Goal: Complete application form: Complete application form

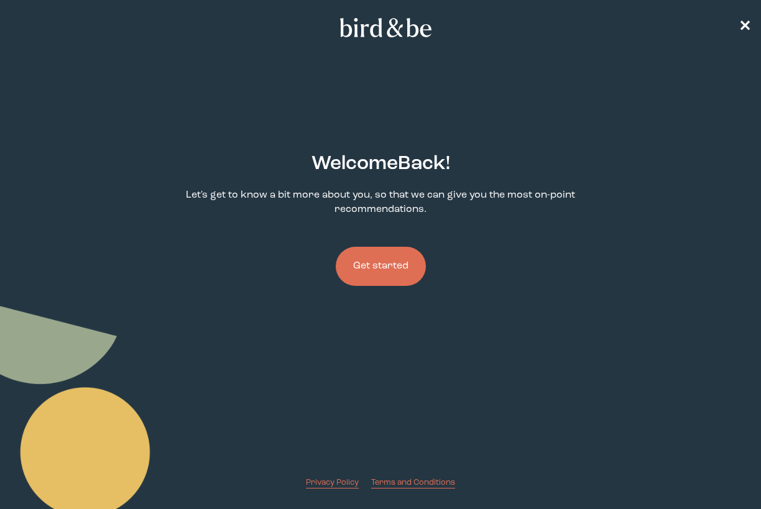
click at [401, 265] on button "Get started" at bounding box center [381, 266] width 90 height 39
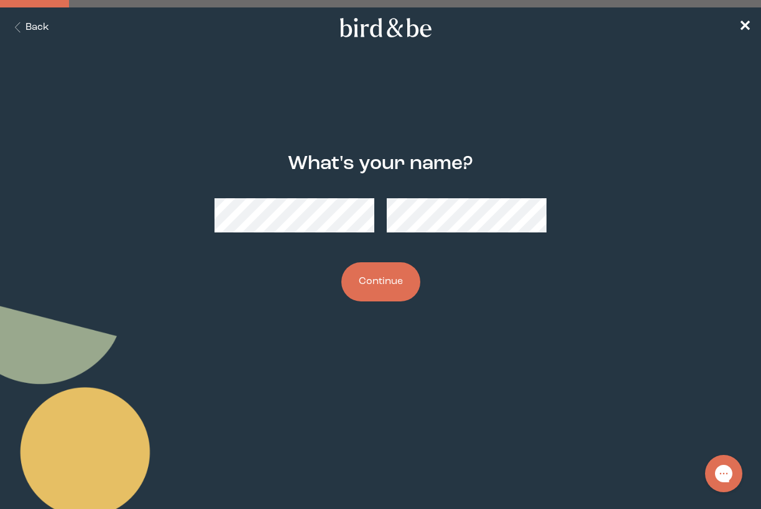
click at [402, 290] on button "Continue" at bounding box center [380, 281] width 79 height 39
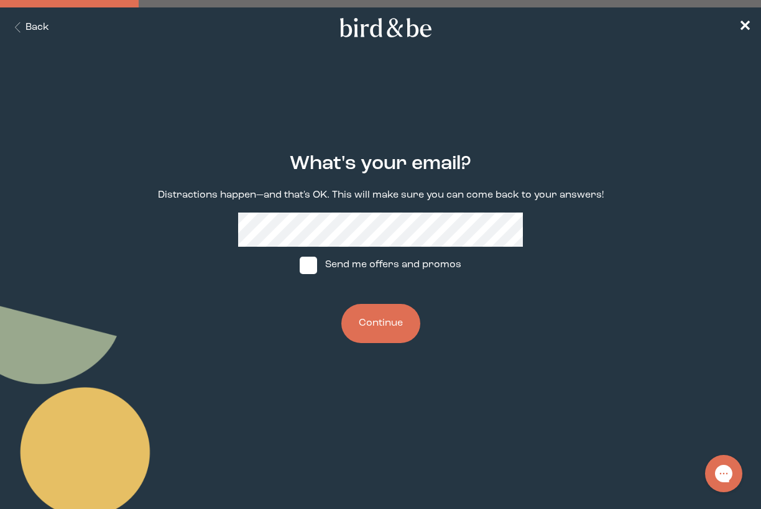
click at [308, 268] on span at bounding box center [308, 265] width 17 height 17
click at [300, 265] on input "Send me offers and promos" at bounding box center [299, 265] width 1 height 1
click at [310, 262] on img at bounding box center [308, 265] width 17 height 17
click at [300, 265] on input "Send me offers and promos" at bounding box center [299, 265] width 1 height 1
checkbox input "false"
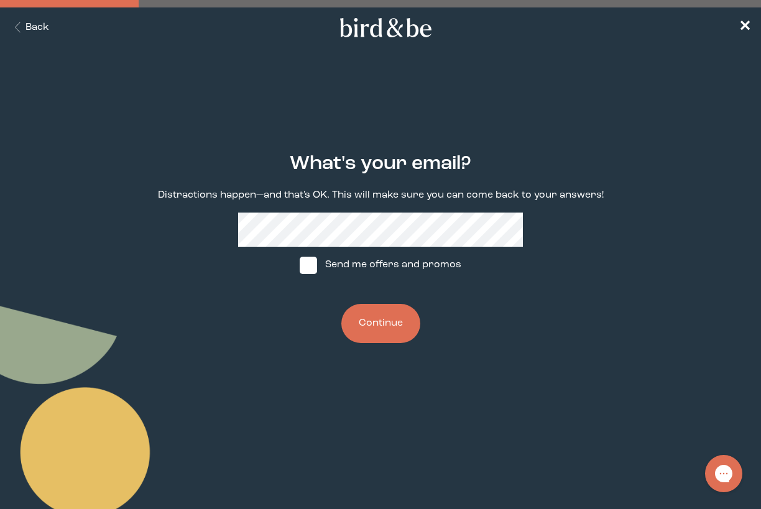
click at [367, 320] on button "Continue" at bounding box center [380, 323] width 79 height 39
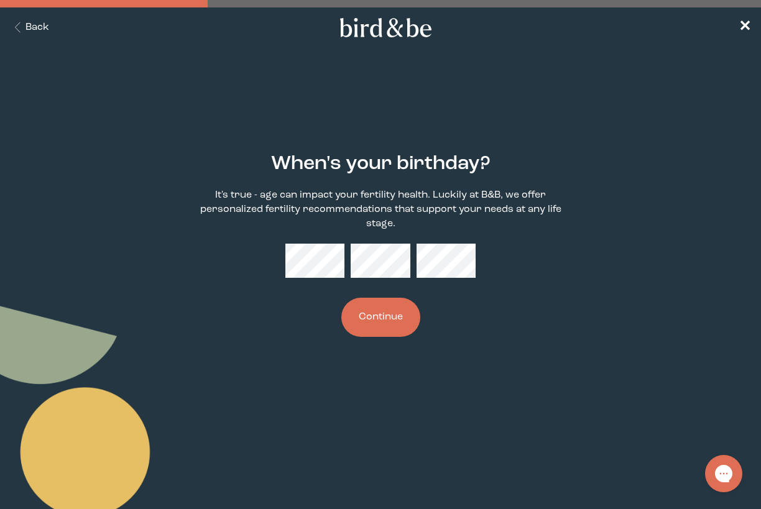
click at [391, 321] on button "Continue" at bounding box center [380, 317] width 79 height 39
click at [510, 323] on div "When's your birthday? It's true - age can impact your fertility health. Luckily…" at bounding box center [380, 245] width 475 height 224
click at [379, 311] on button "Continue" at bounding box center [380, 317] width 79 height 39
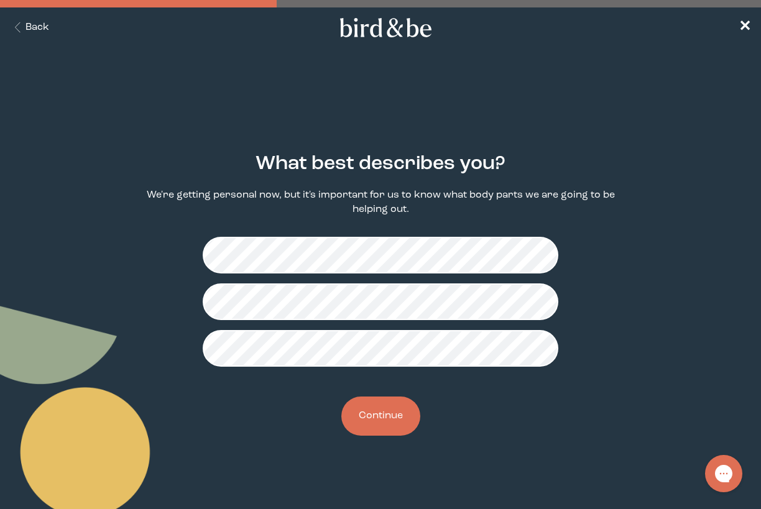
click at [395, 415] on button "Continue" at bounding box center [380, 416] width 79 height 39
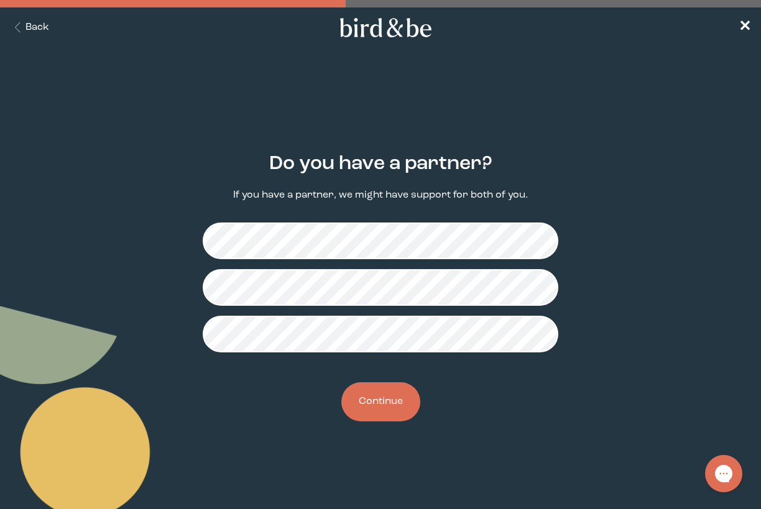
click at [384, 395] on button "Continue" at bounding box center [380, 401] width 79 height 39
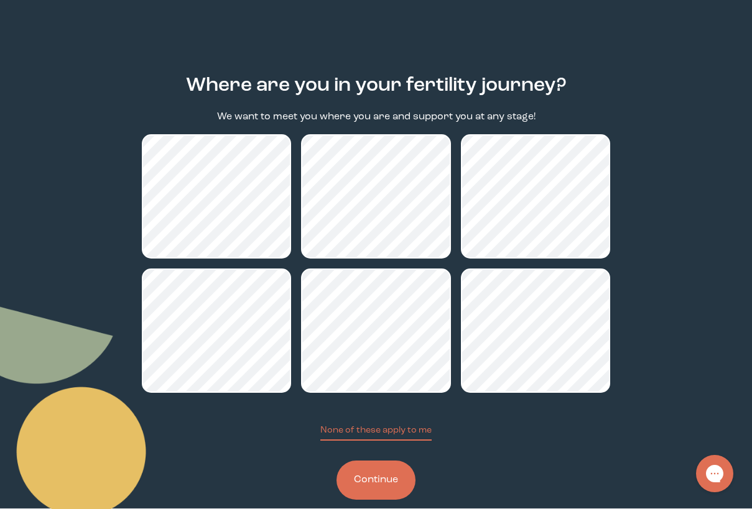
scroll to position [89, 0]
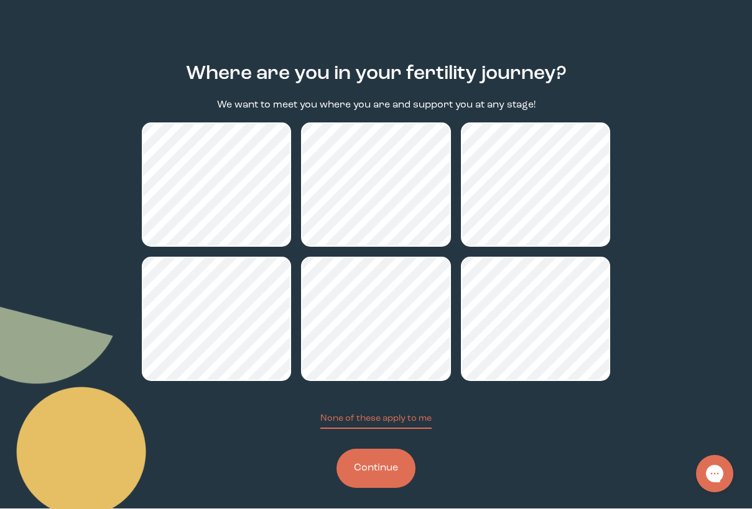
click at [379, 476] on button "Continue" at bounding box center [375, 468] width 79 height 39
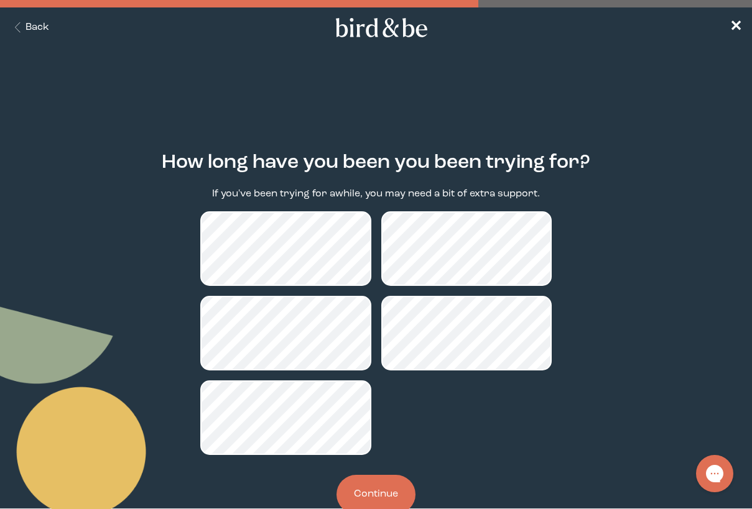
click at [384, 489] on button "Continue" at bounding box center [375, 494] width 79 height 39
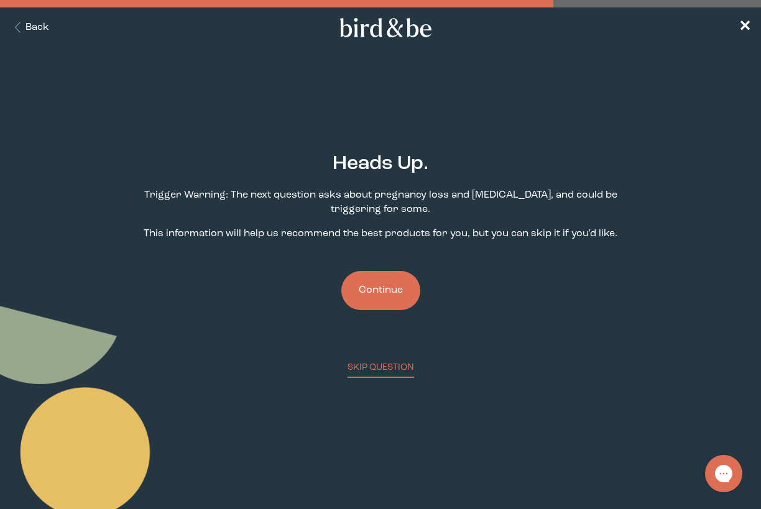
click at [379, 291] on button "Continue" at bounding box center [380, 290] width 79 height 39
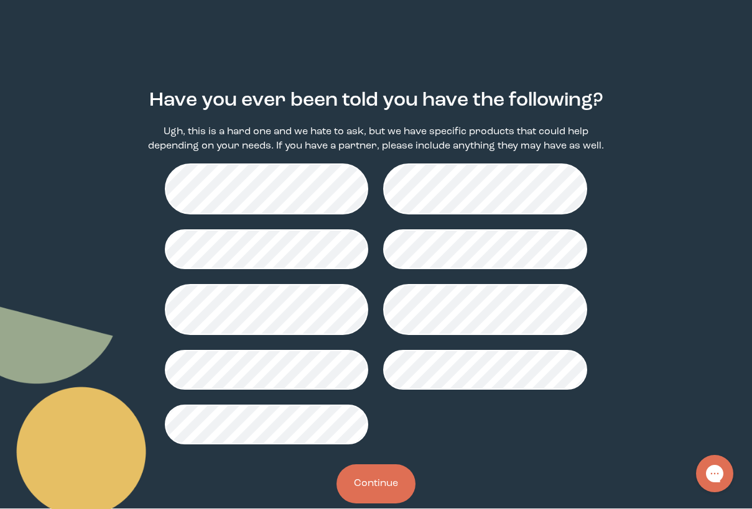
scroll to position [86, 0]
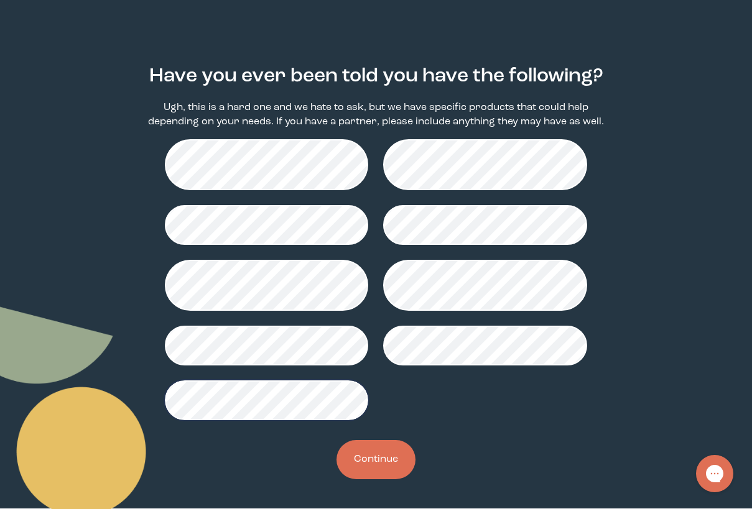
click at [366, 467] on button "Continue" at bounding box center [375, 459] width 79 height 39
